Goal: Transaction & Acquisition: Purchase product/service

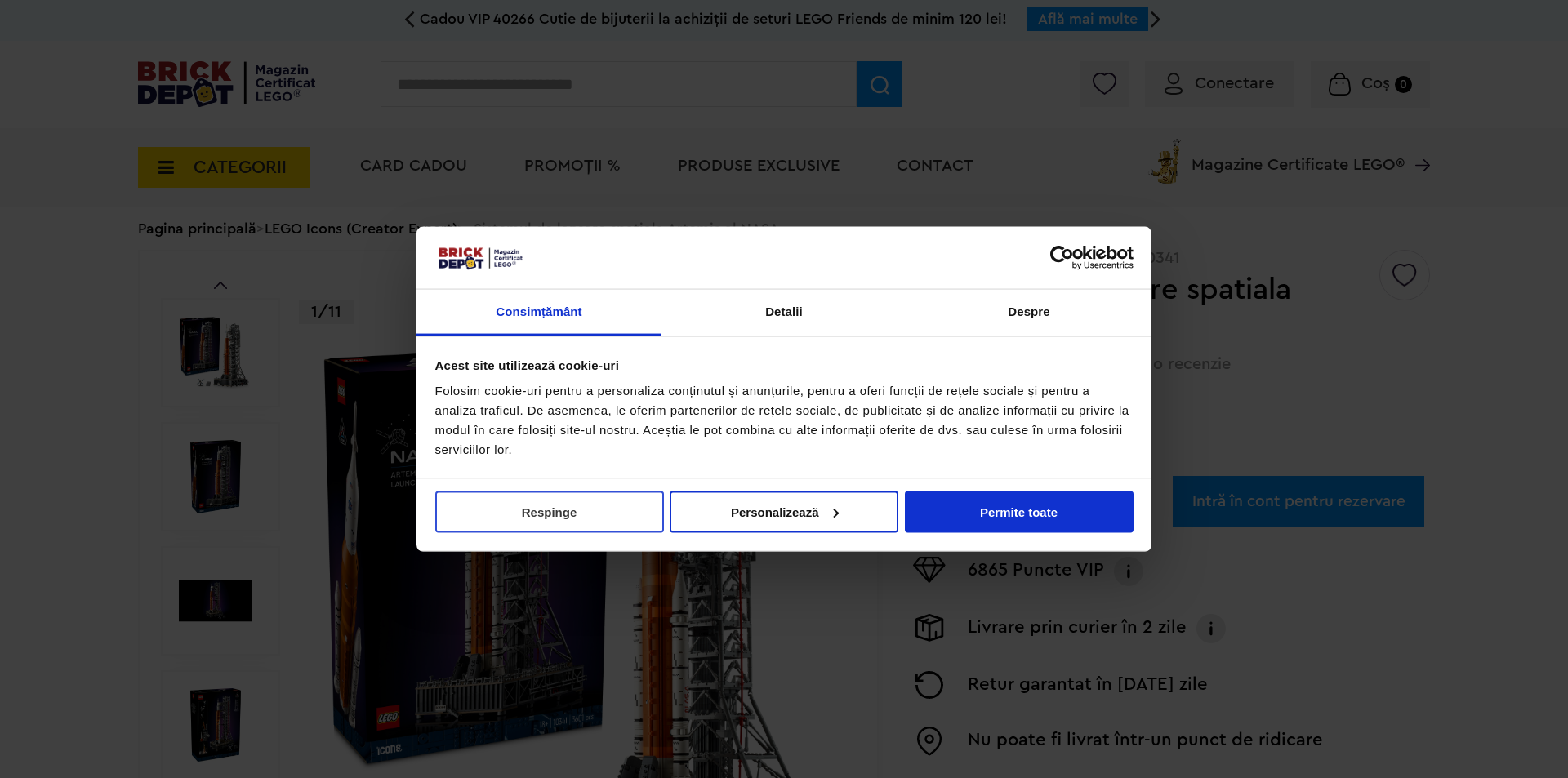
click at [591, 525] on button "Respinge" at bounding box center [550, 511] width 229 height 41
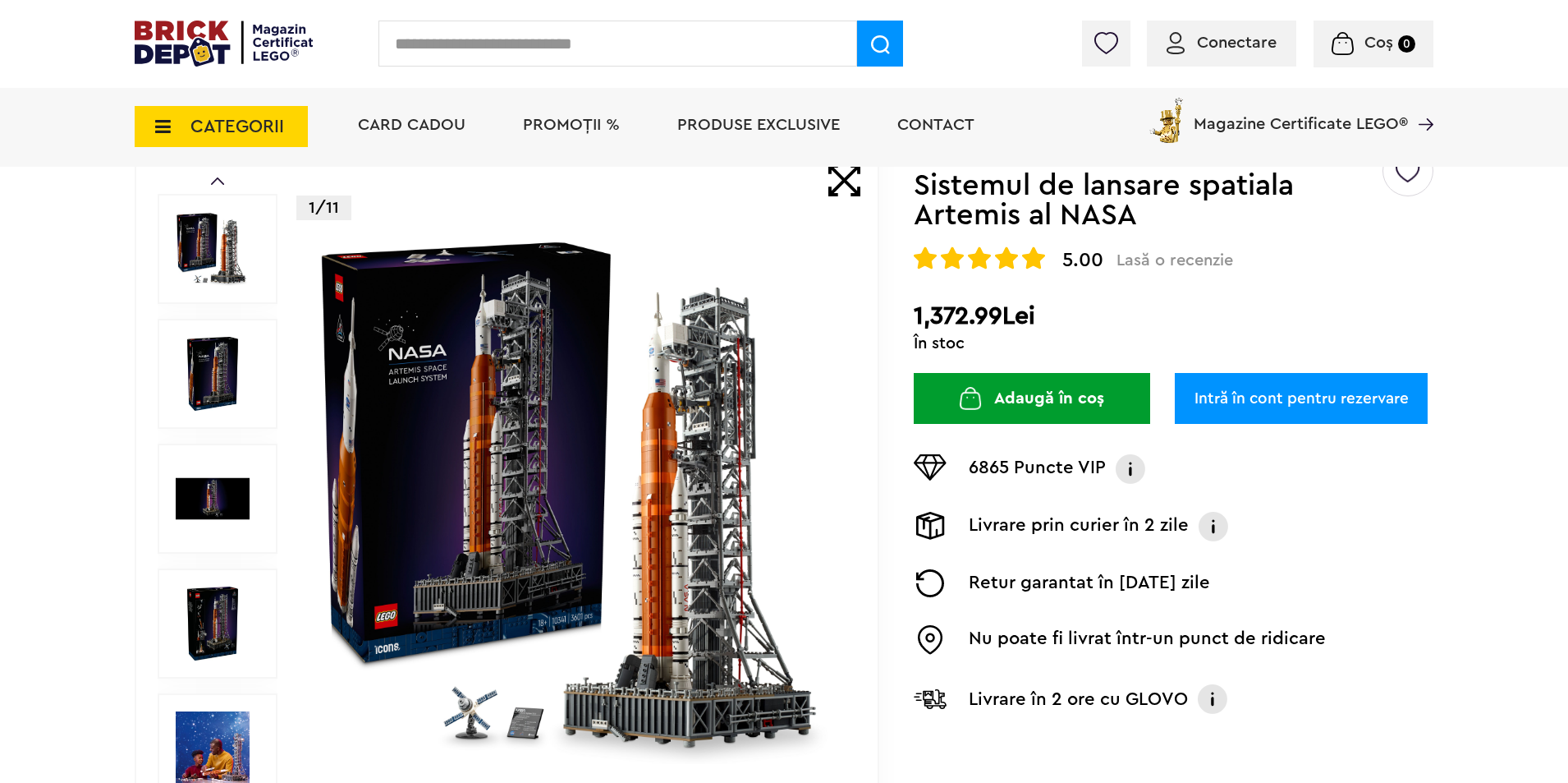
scroll to position [164, 0]
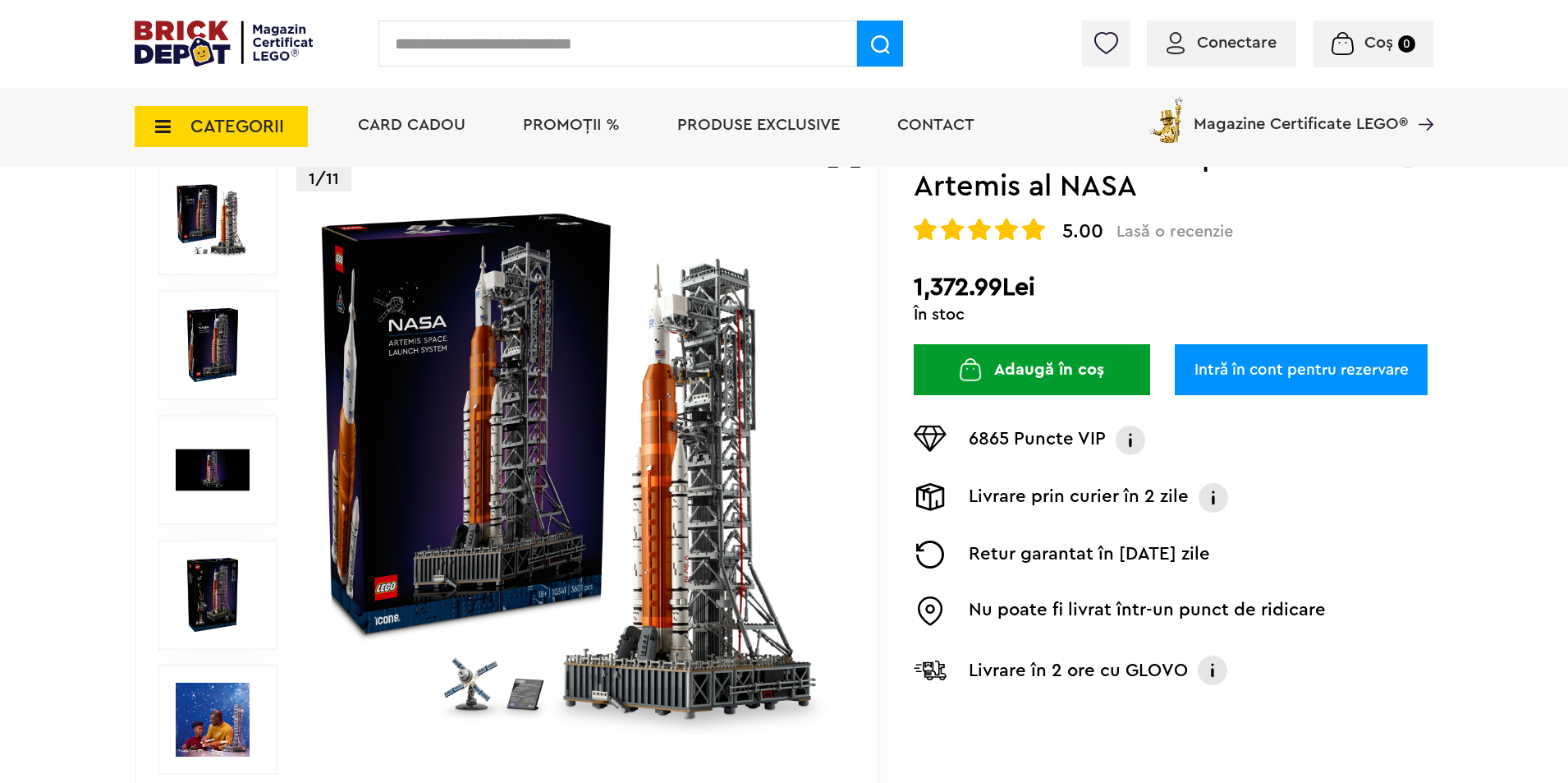
click at [239, 338] on img at bounding box center [213, 345] width 73 height 73
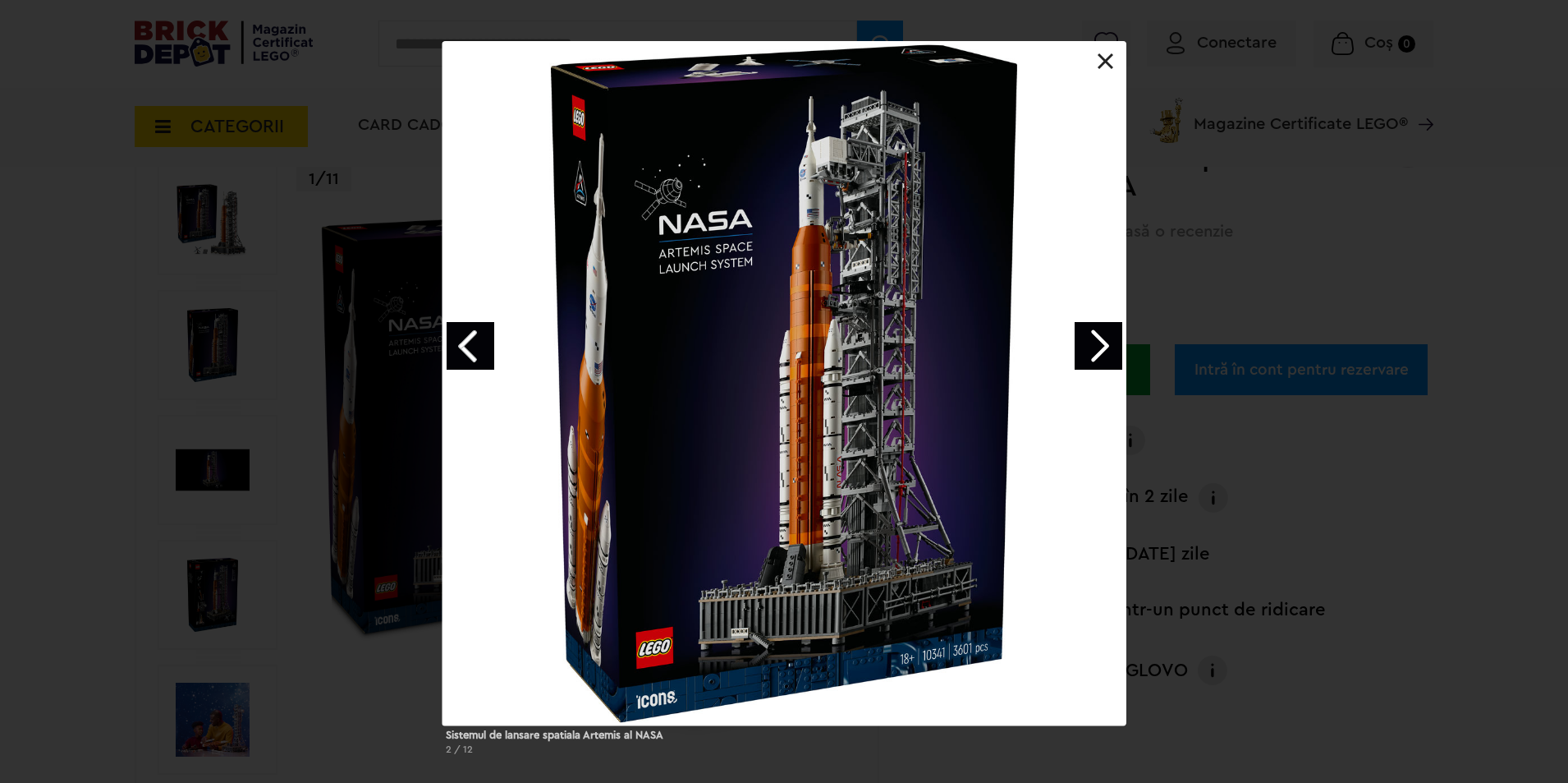
click at [1095, 336] on link "Next image" at bounding box center [1098, 345] width 47 height 47
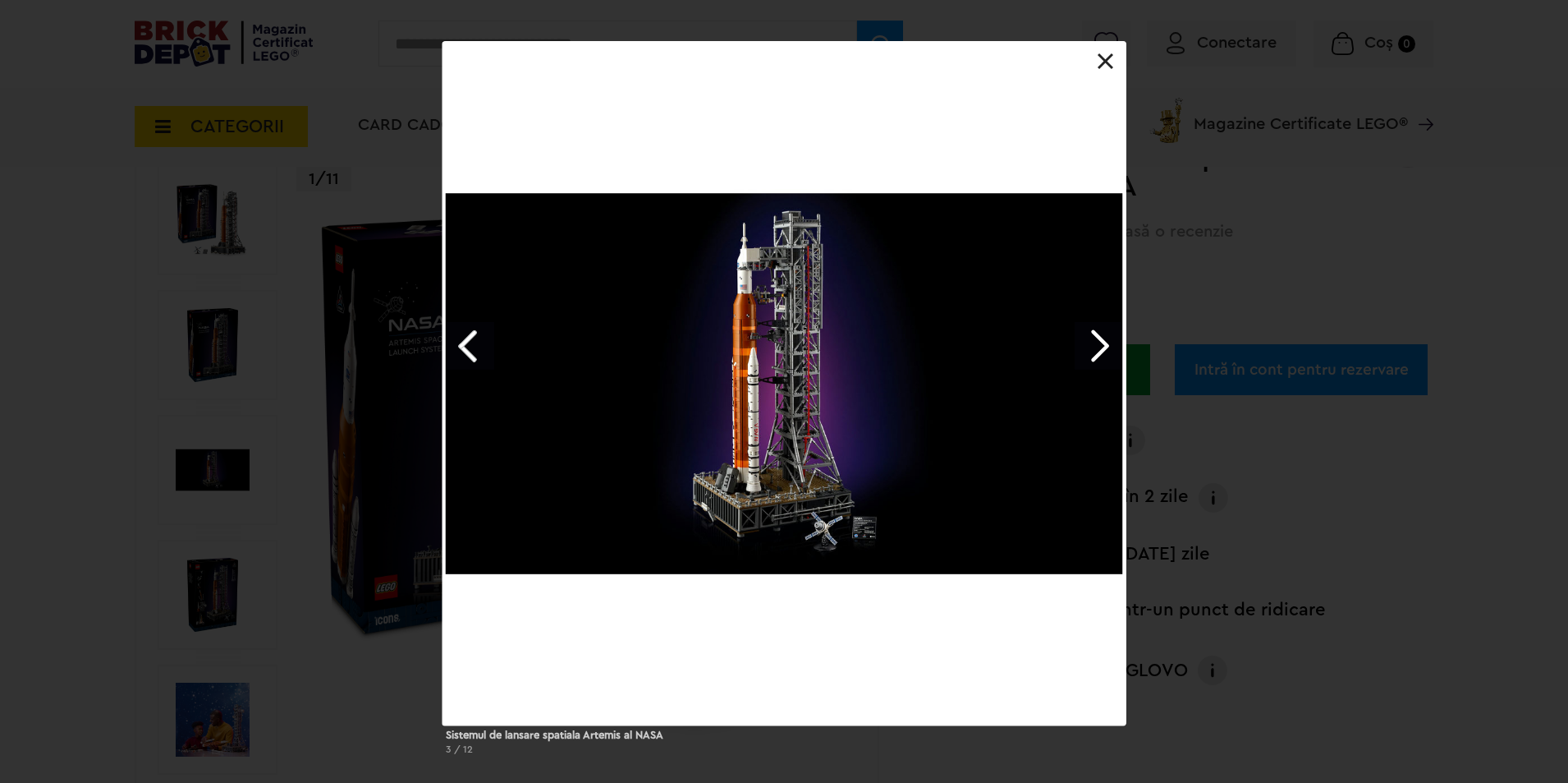
click at [1095, 336] on link "Next image" at bounding box center [1098, 345] width 47 height 47
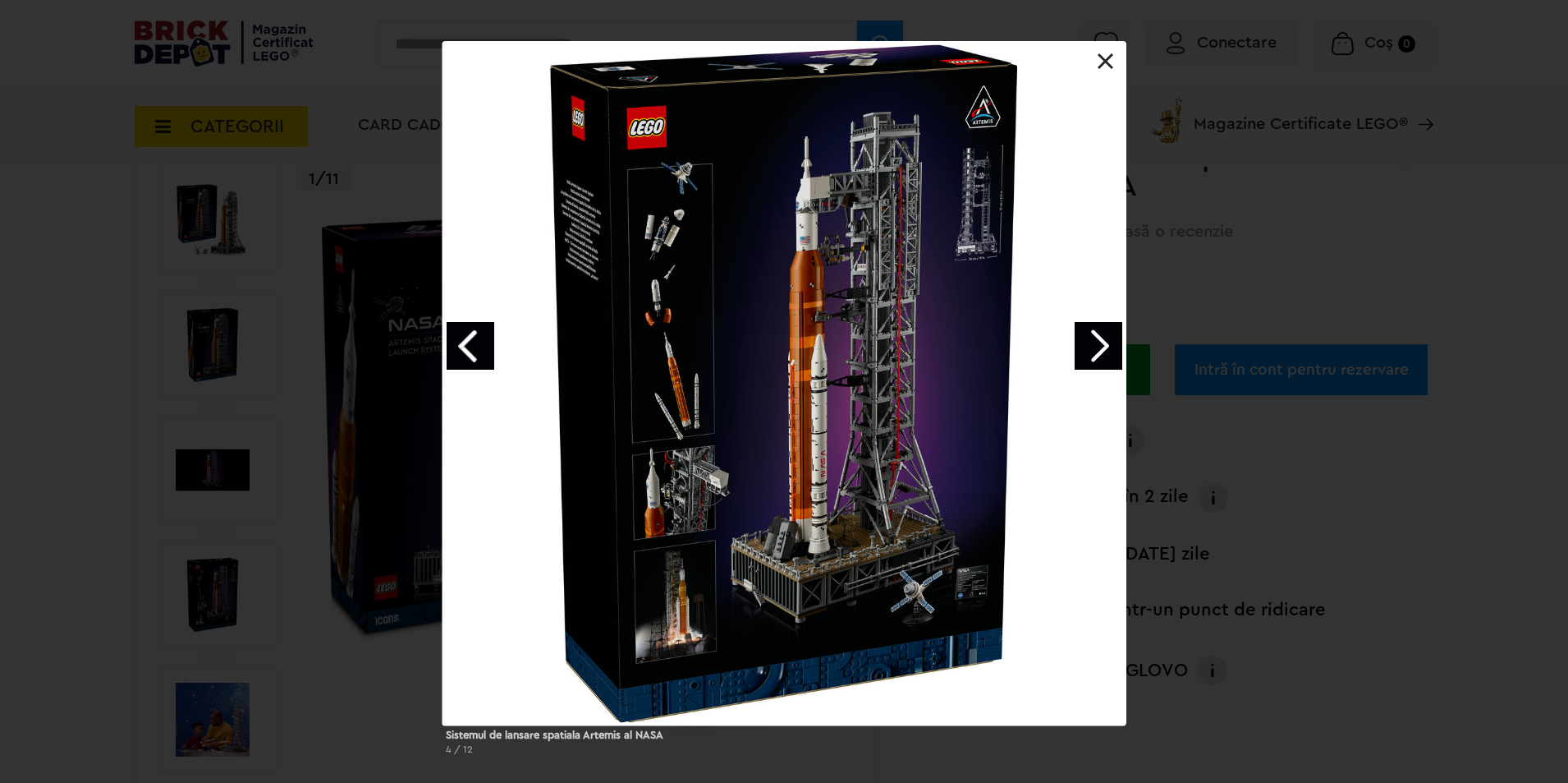
click at [1095, 336] on link "Next image" at bounding box center [1098, 345] width 47 height 47
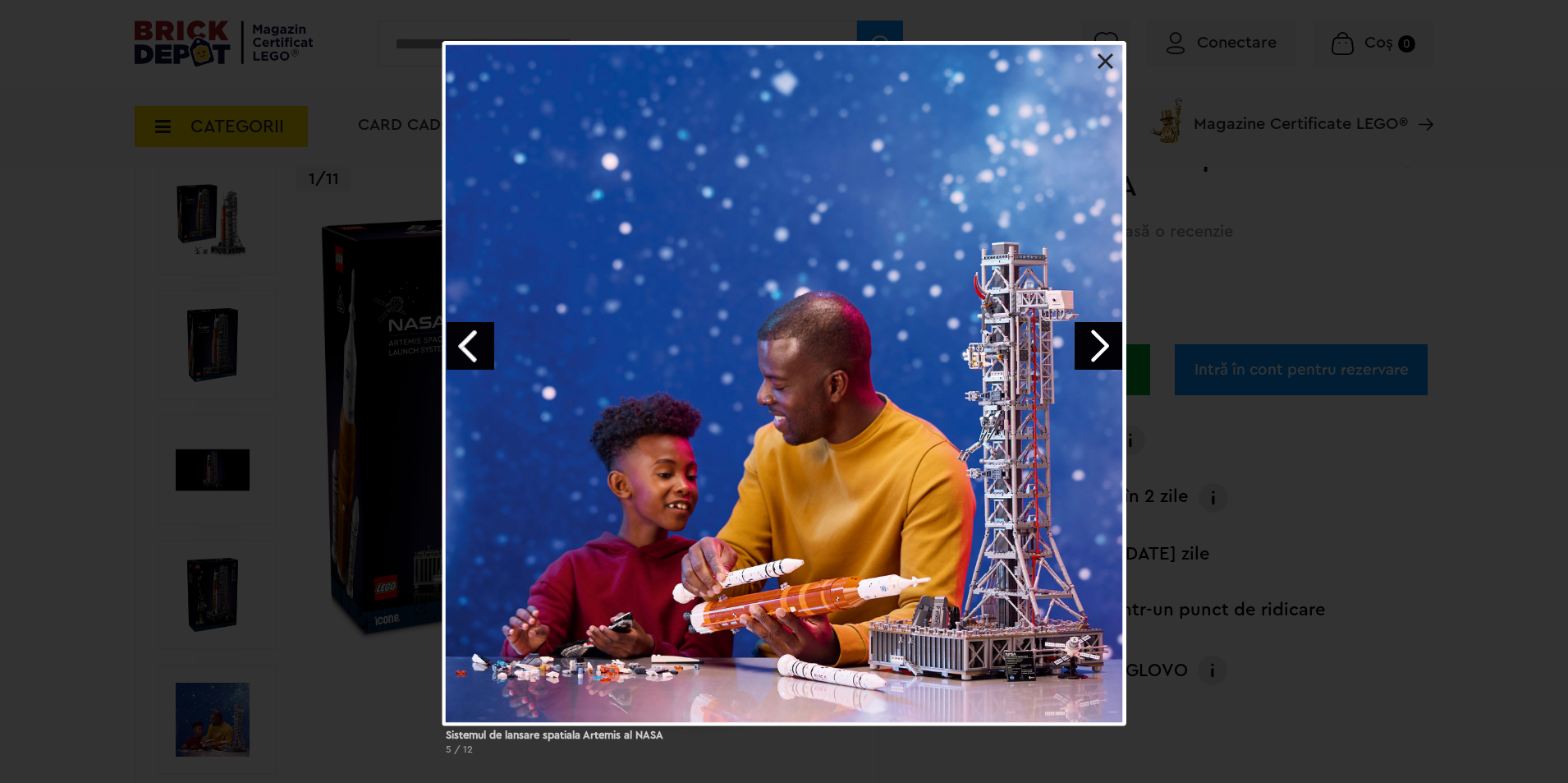
click at [1095, 336] on link "Next image" at bounding box center [1098, 345] width 47 height 47
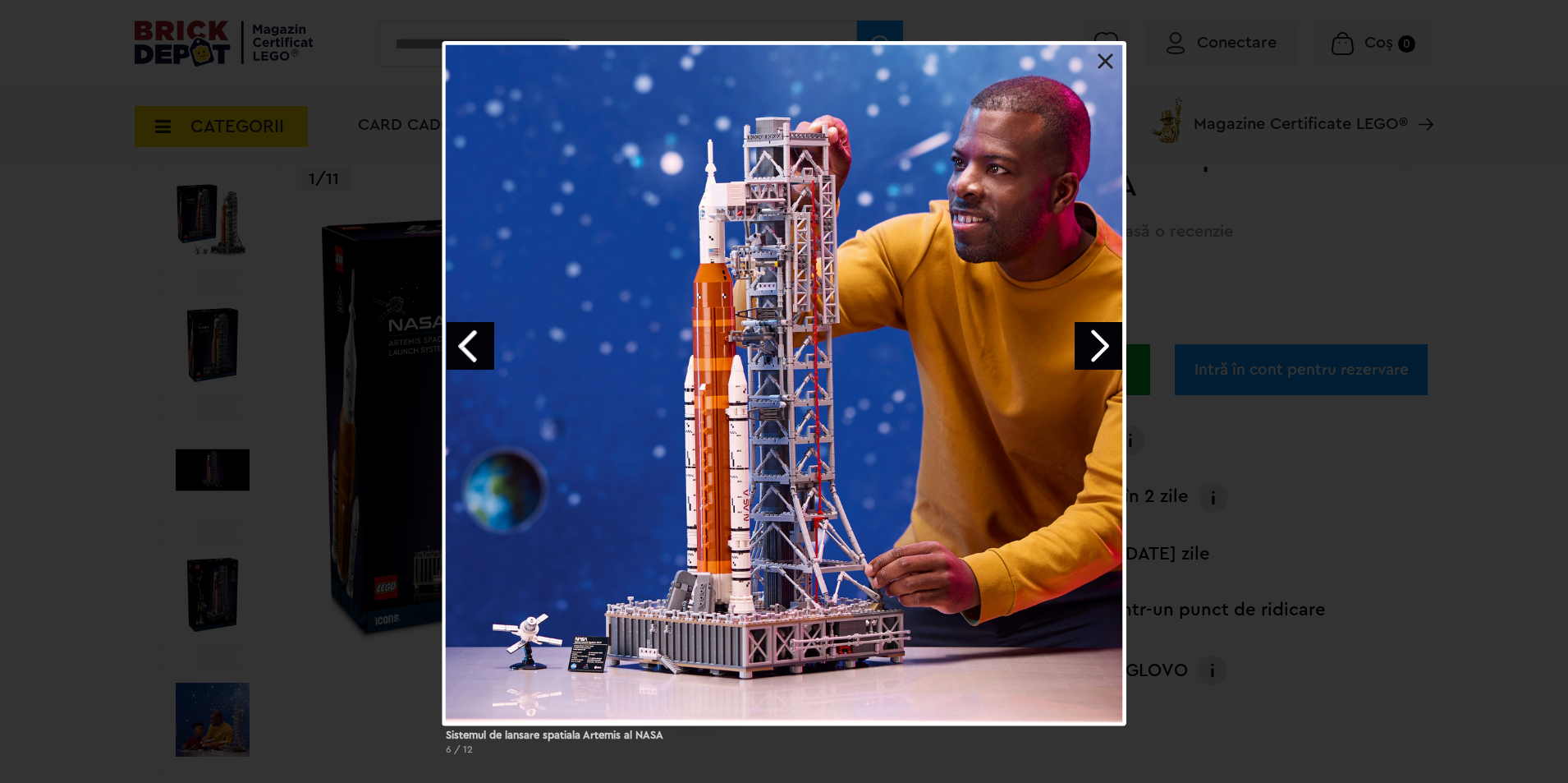
click at [1095, 336] on link "Next image" at bounding box center [1098, 345] width 47 height 47
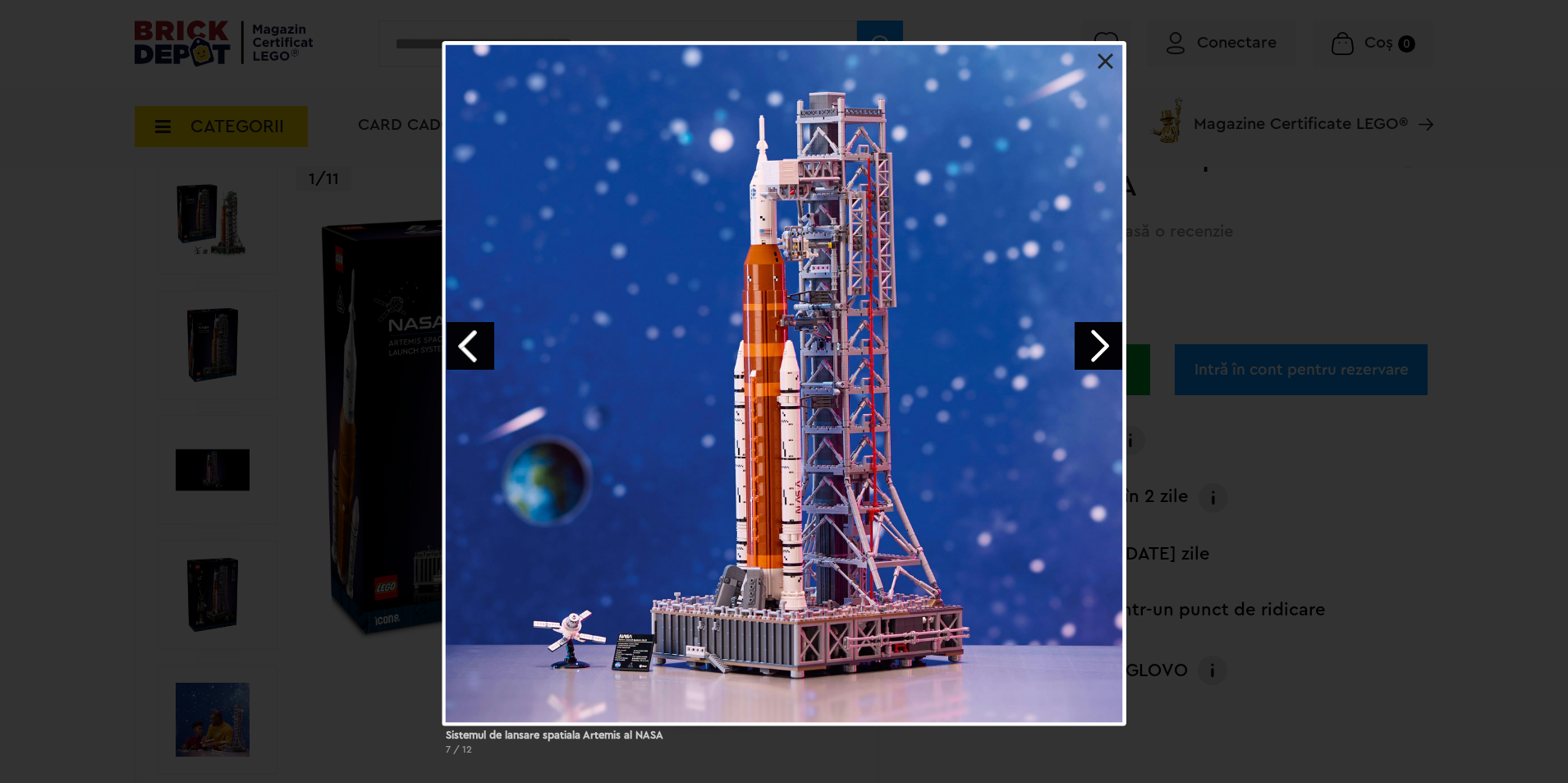
click at [1095, 336] on link "Next image" at bounding box center [1098, 345] width 47 height 47
